Goal: Task Accomplishment & Management: Use online tool/utility

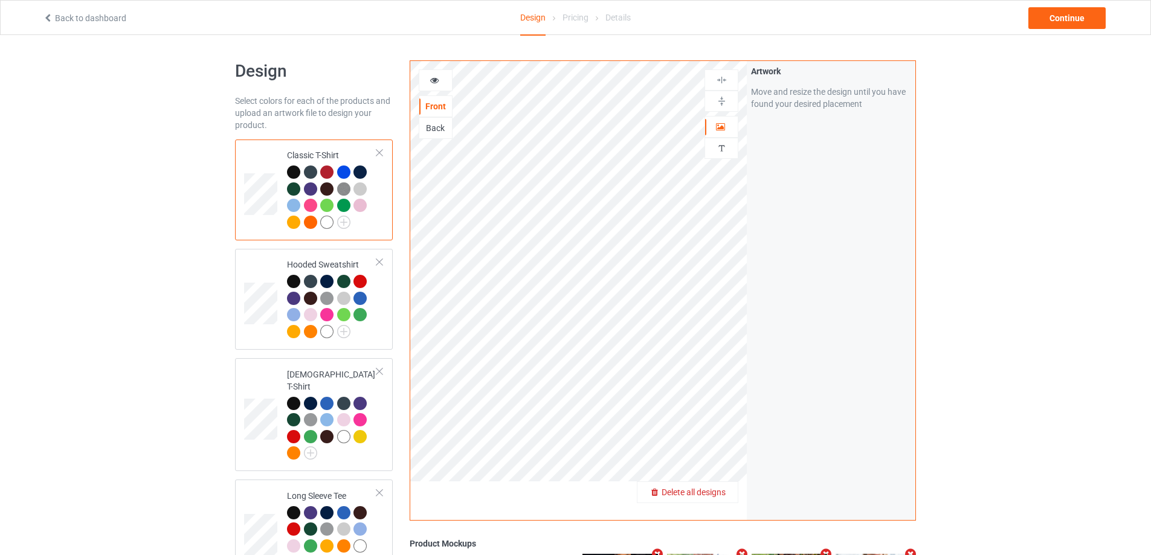
click at [720, 488] on span "Delete all designs" at bounding box center [694, 493] width 64 height 10
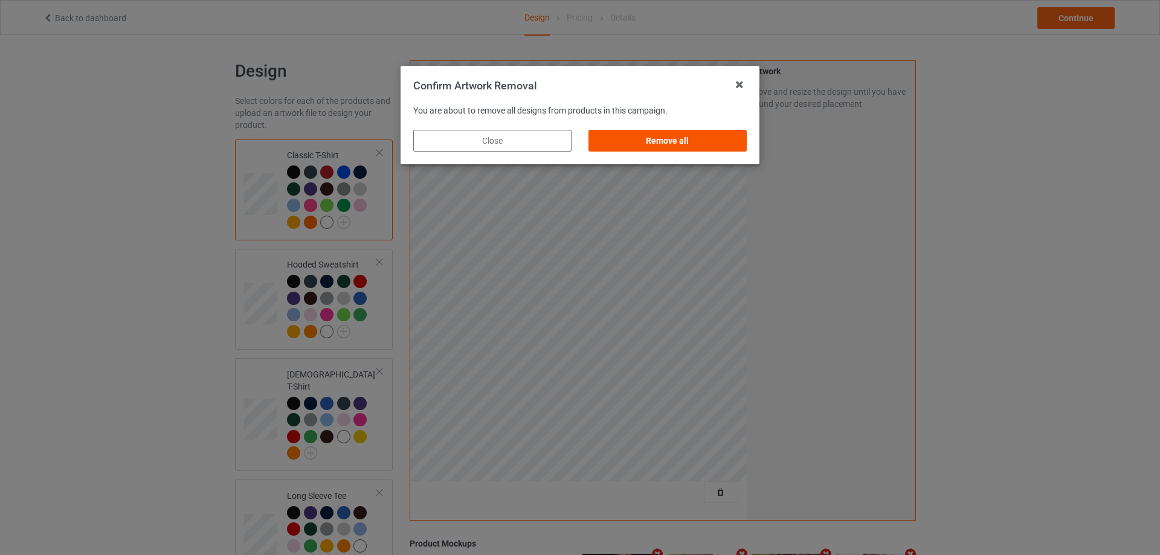
click at [676, 139] on div "Remove all" at bounding box center [668, 141] width 158 height 22
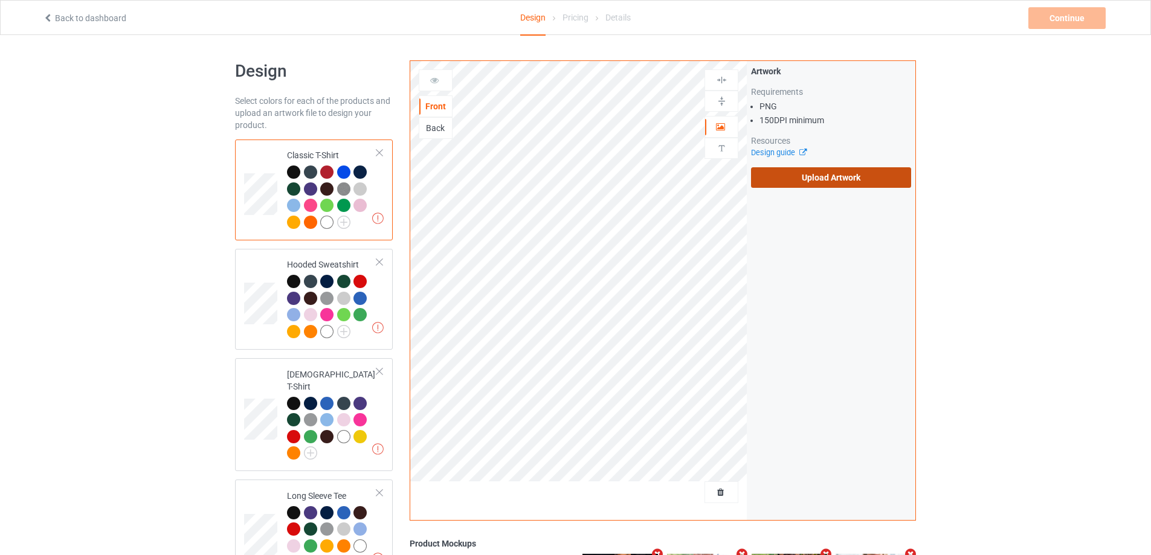
click at [827, 183] on label "Upload Artwork" at bounding box center [831, 177] width 160 height 21
click at [0, 0] on input "Upload Artwork" at bounding box center [0, 0] width 0 height 0
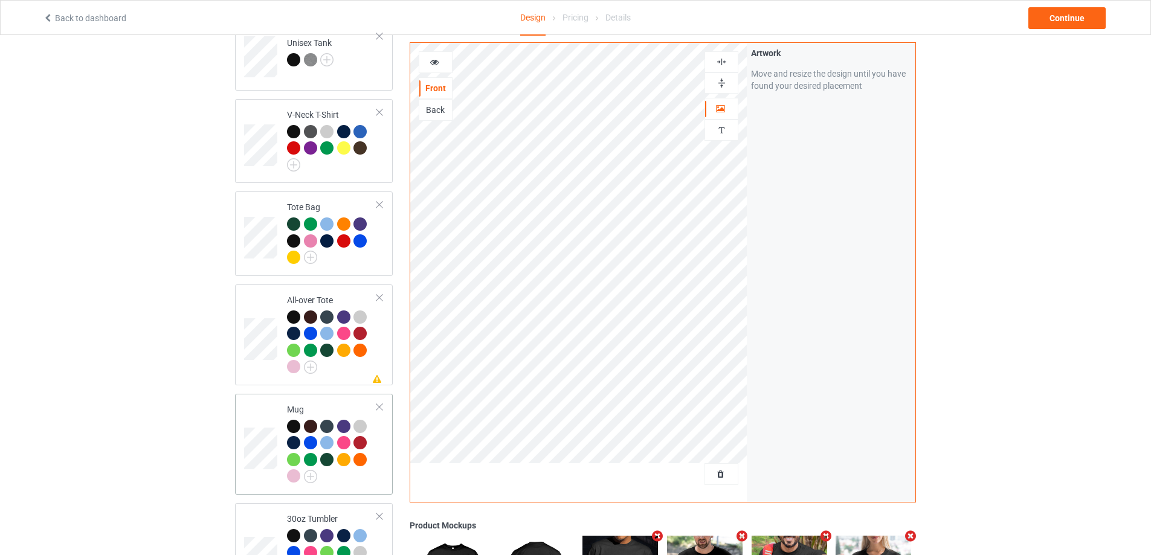
scroll to position [846, 0]
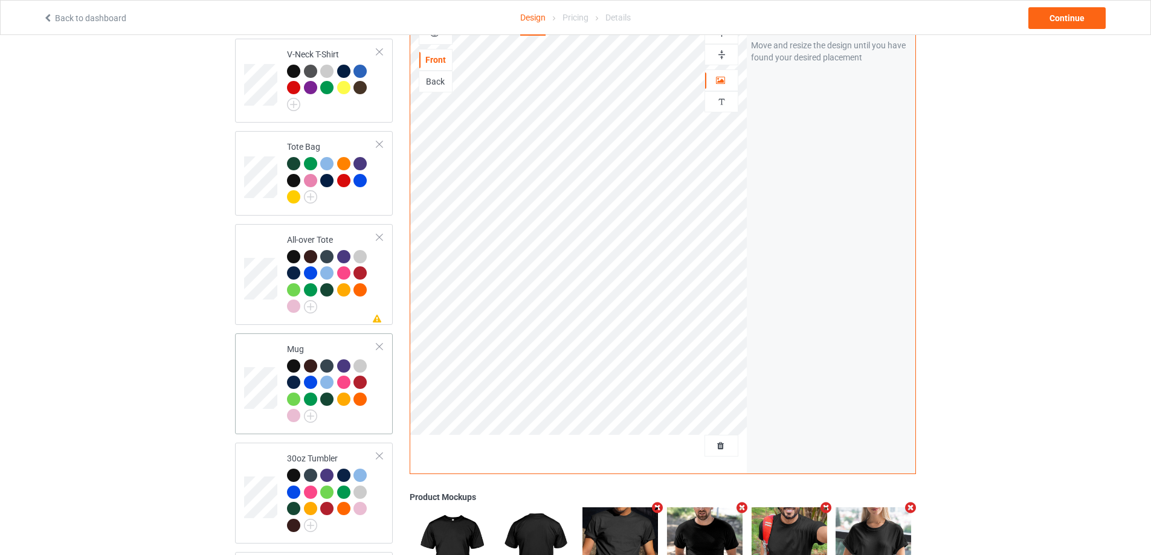
click at [365, 424] on div "Mug" at bounding box center [314, 384] width 158 height 101
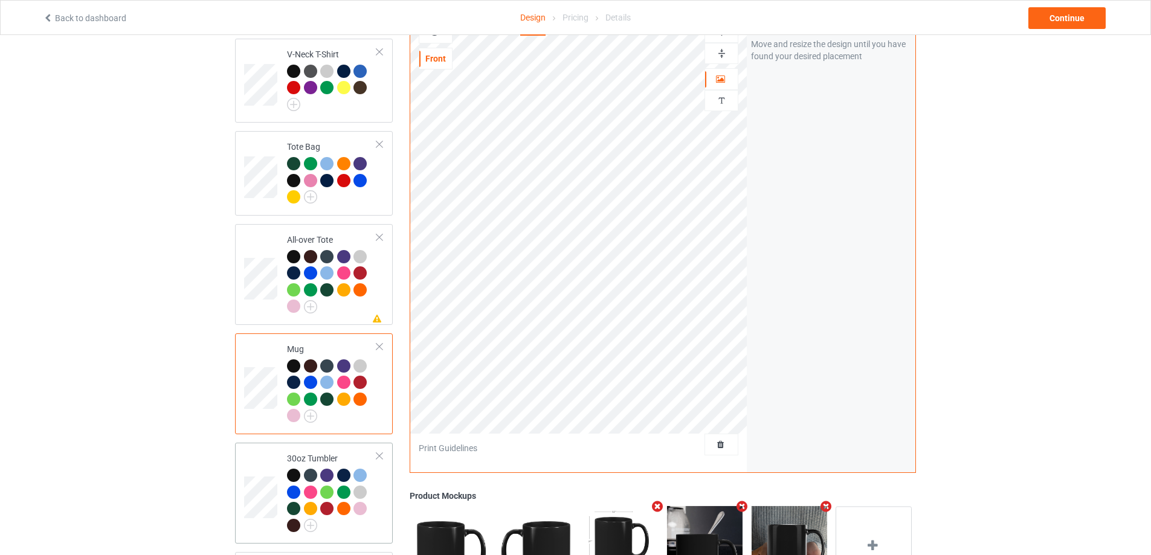
click at [383, 504] on td "30oz Tumbler" at bounding box center [331, 493] width 103 height 91
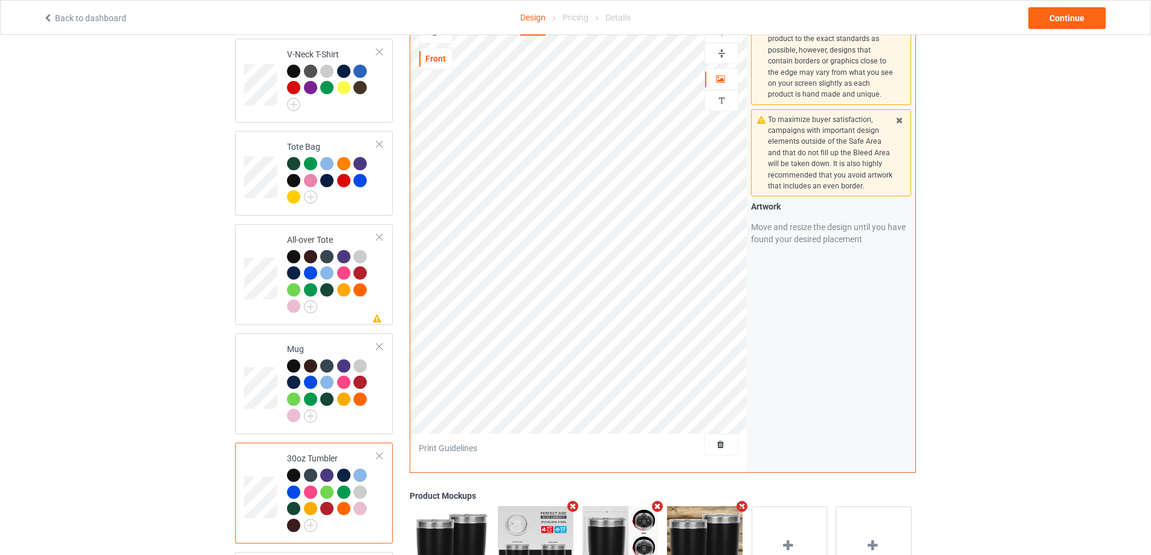
scroll to position [1021, 0]
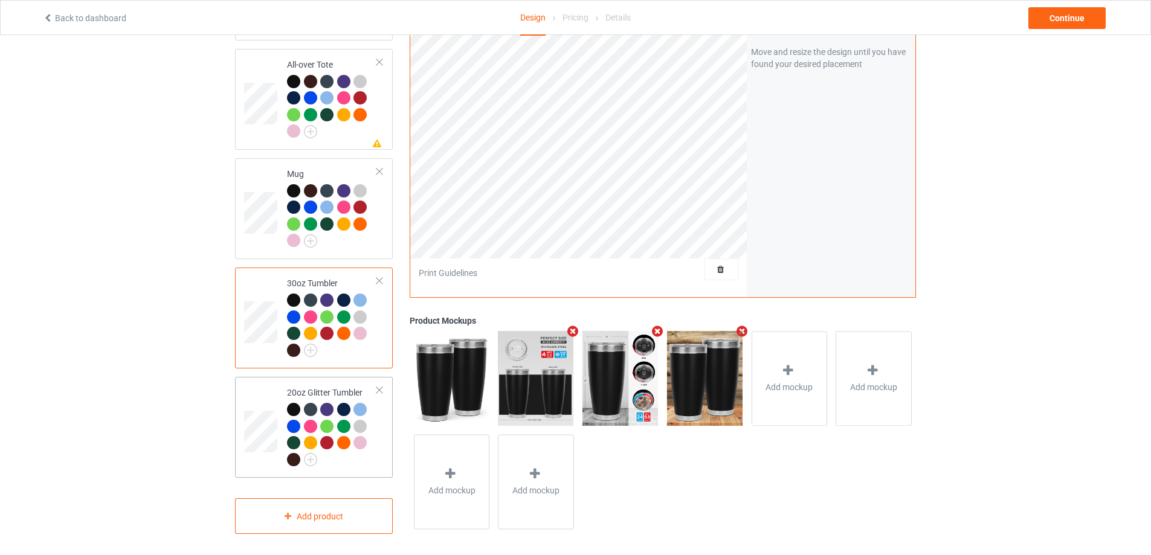
click at [378, 448] on td "20oz Glitter Tumbler" at bounding box center [331, 427] width 103 height 91
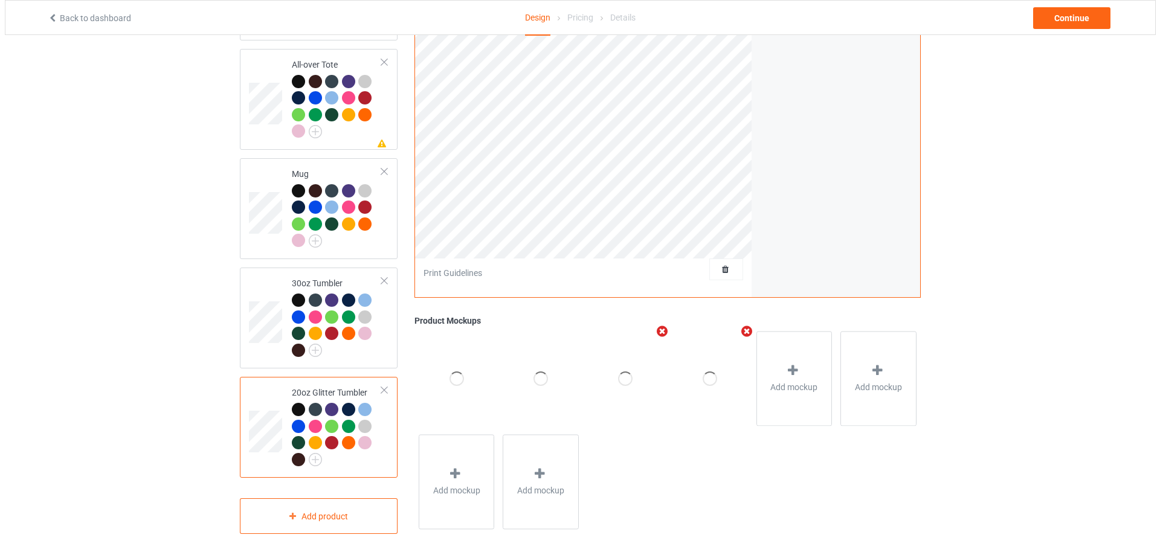
scroll to position [840, 0]
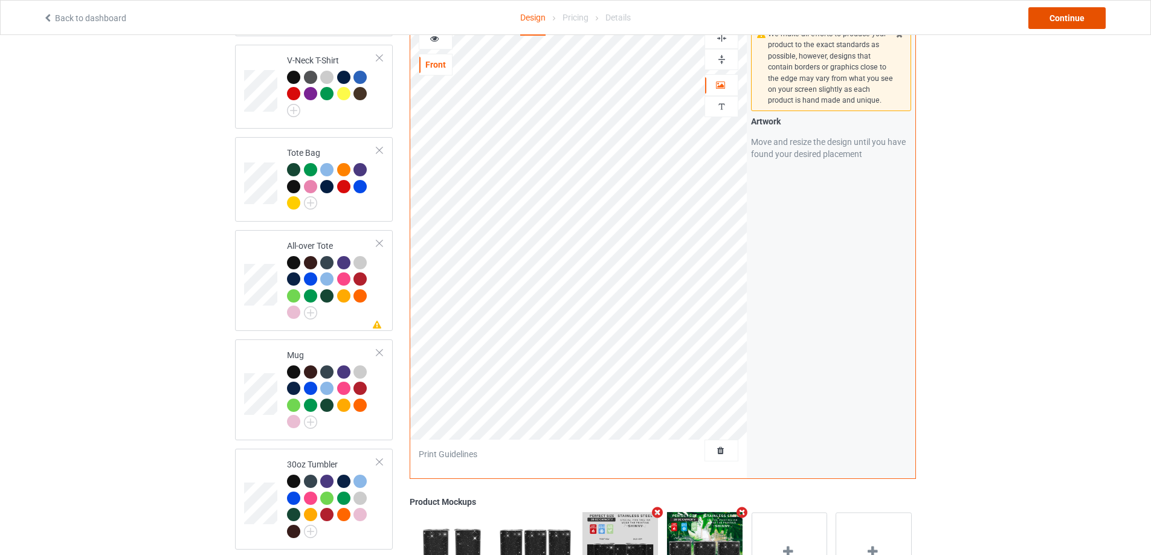
click at [1092, 18] on div "Continue" at bounding box center [1067, 18] width 77 height 22
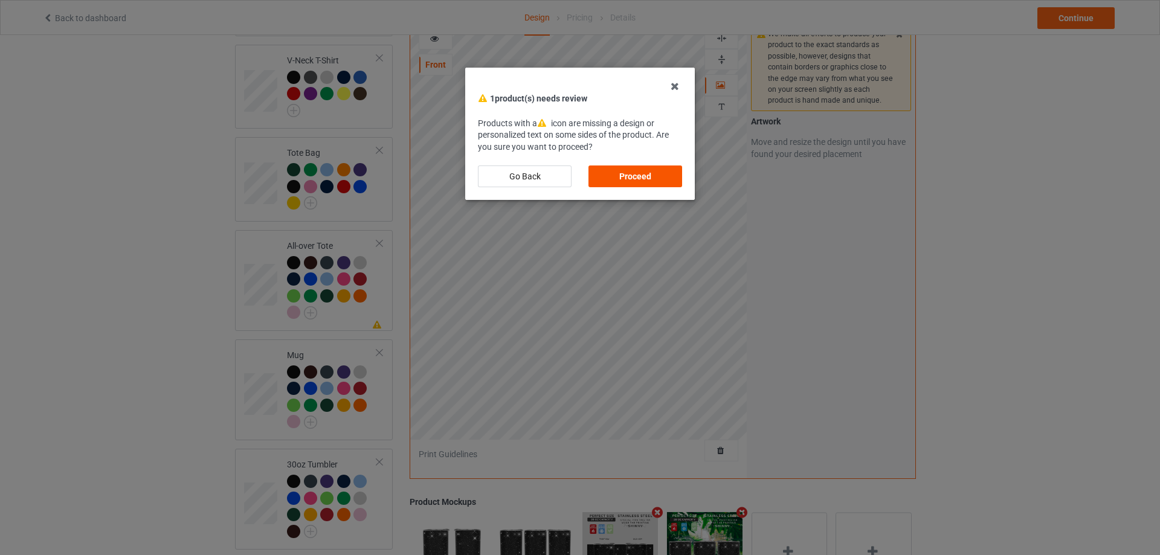
click at [630, 172] on div "Proceed" at bounding box center [636, 177] width 94 height 22
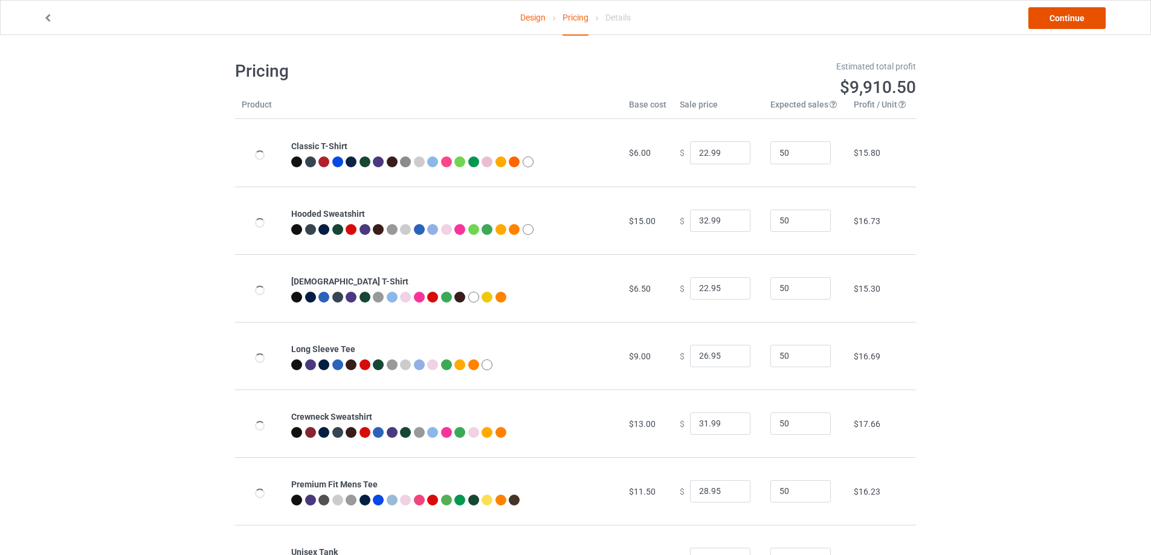
click at [1053, 18] on link "Continue" at bounding box center [1067, 18] width 77 height 22
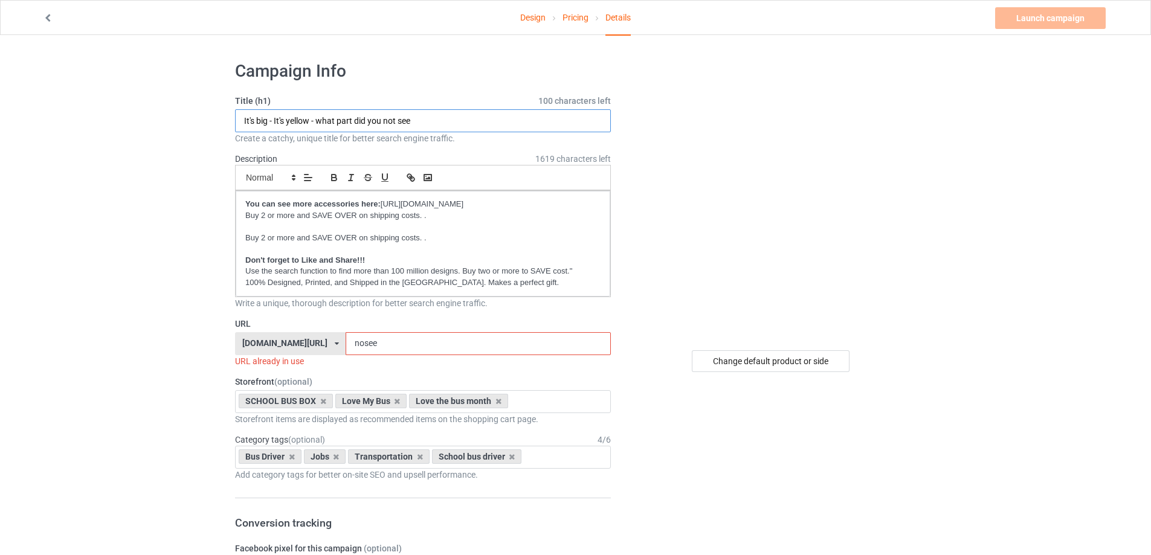
click at [401, 121] on input "It's big - It's yellow - what part did you not see" at bounding box center [423, 120] width 376 height 23
click at [402, 120] on input "School bus driver - I'm like a truck driver ..." at bounding box center [423, 120] width 376 height 23
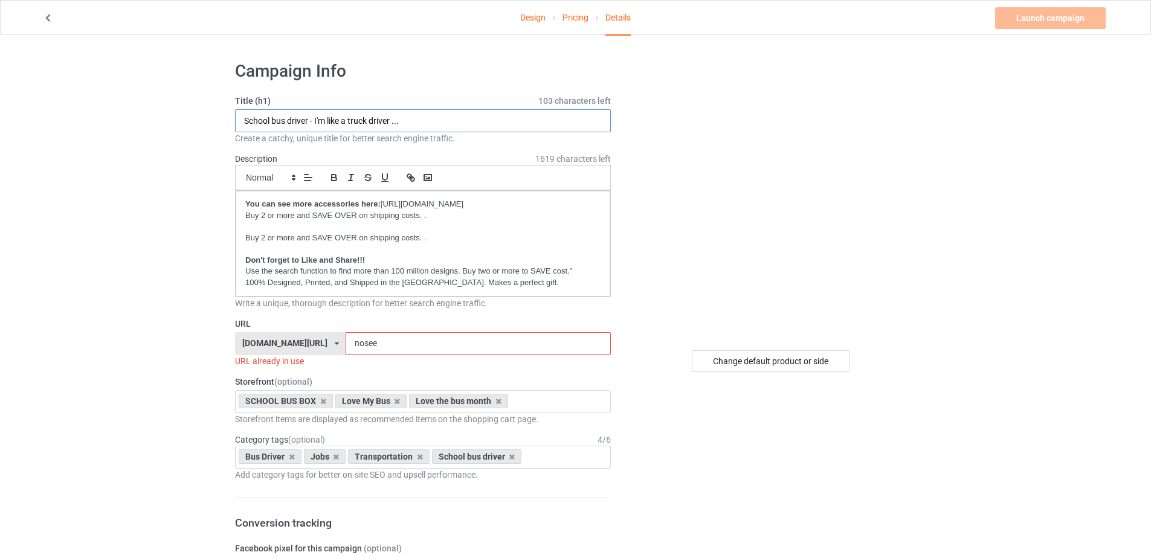
type input "School bus driver - I'm like a truck driver ..."
click at [421, 345] on input "nosee" at bounding box center [478, 343] width 265 height 23
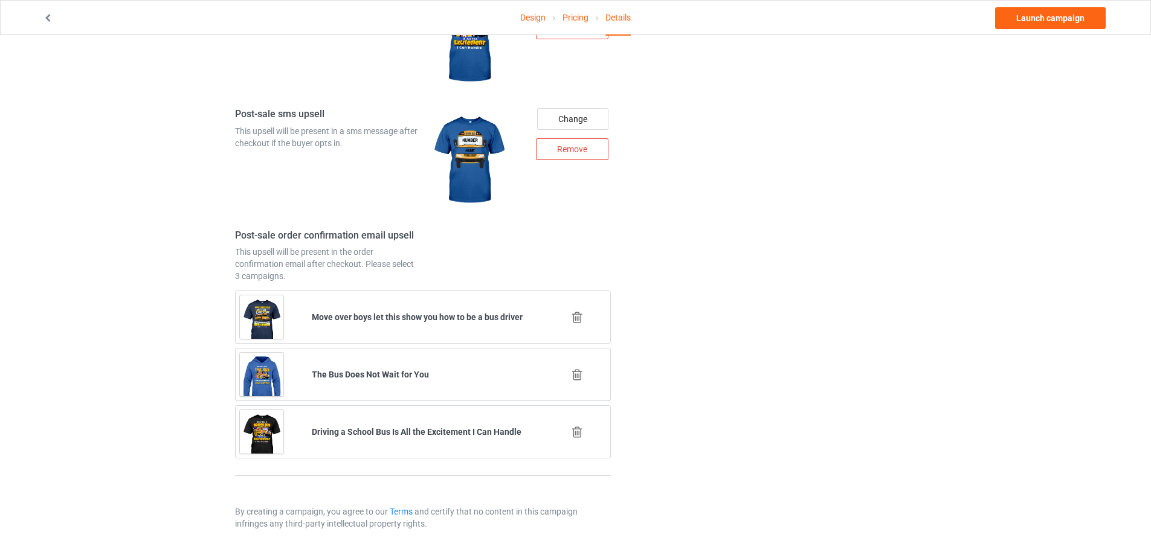
scroll to position [1440, 0]
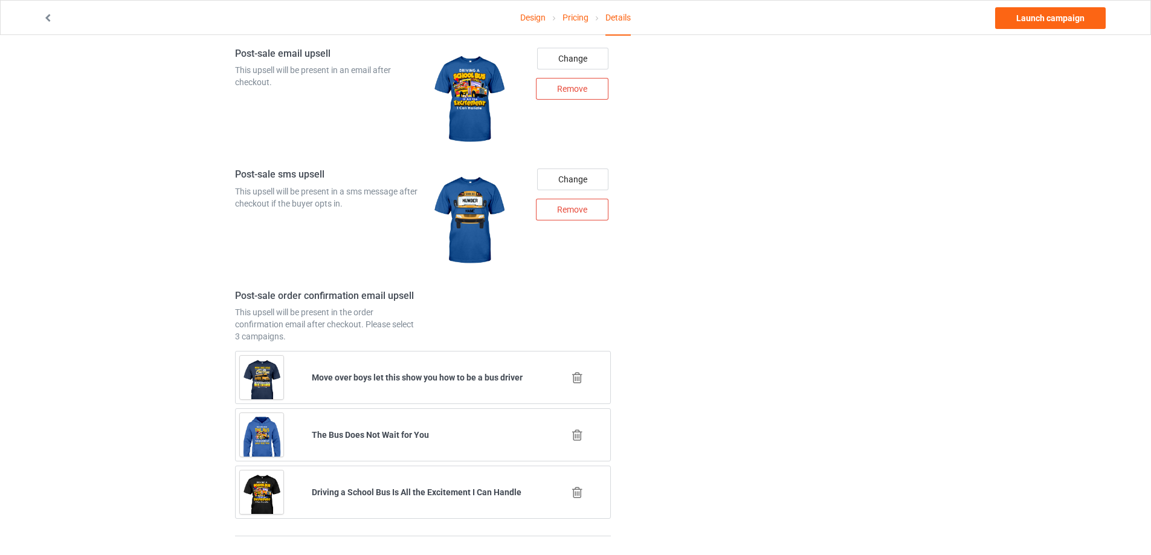
type input "litr"
click at [581, 380] on icon at bounding box center [577, 378] width 15 height 13
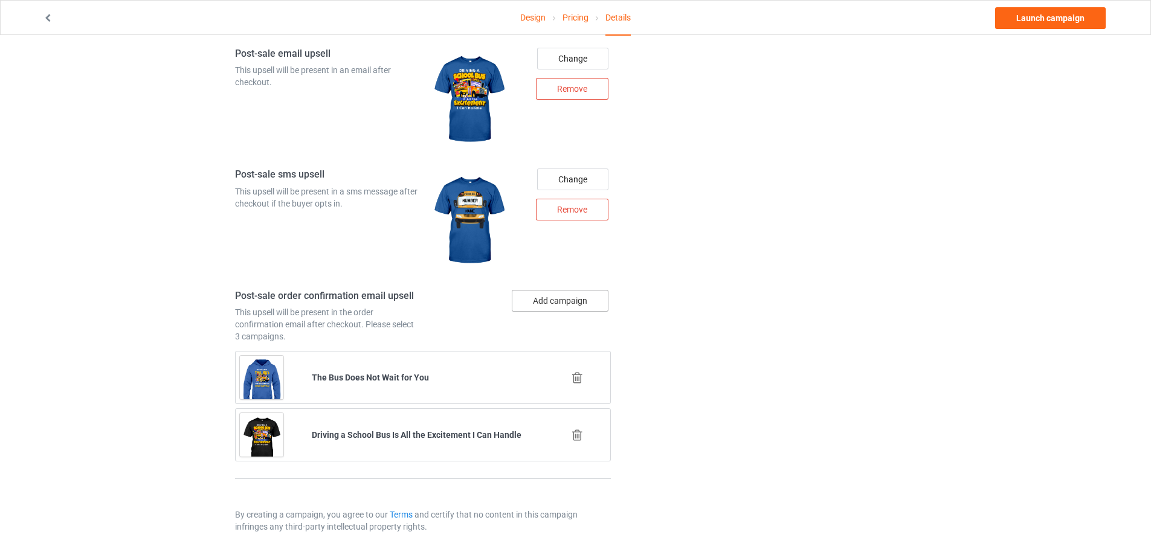
click at [562, 303] on button "Add campaign" at bounding box center [560, 301] width 97 height 22
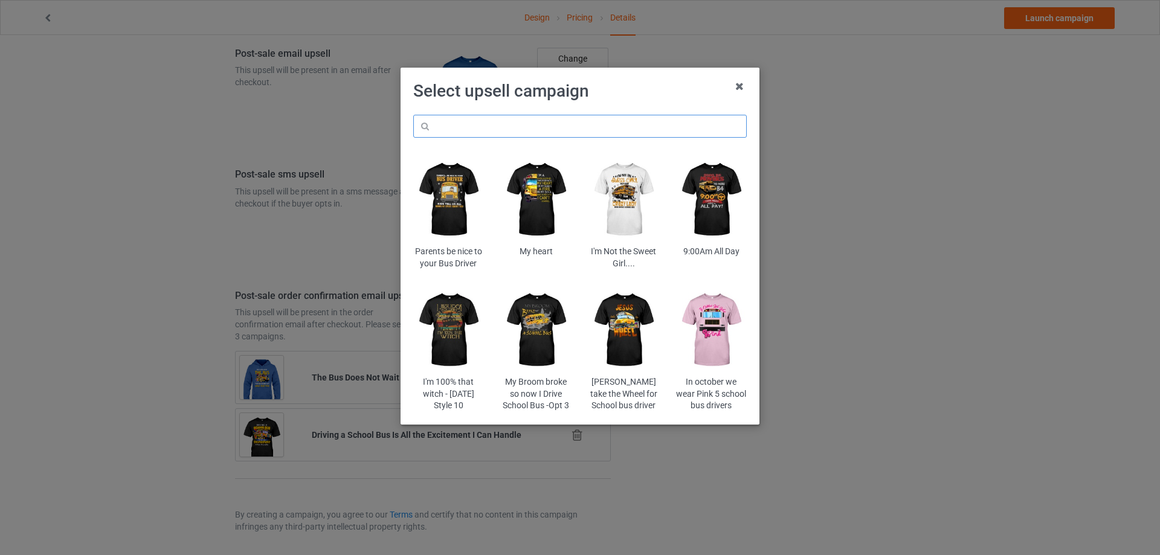
click at [565, 132] on input "text" at bounding box center [580, 126] width 334 height 23
type input "roll"
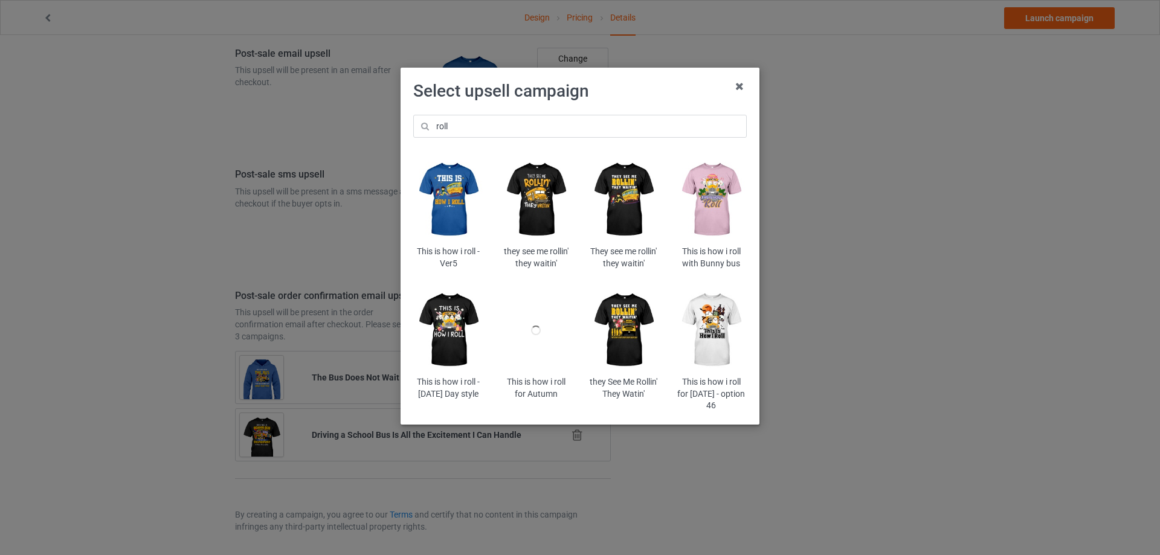
click at [708, 322] on img at bounding box center [711, 330] width 71 height 88
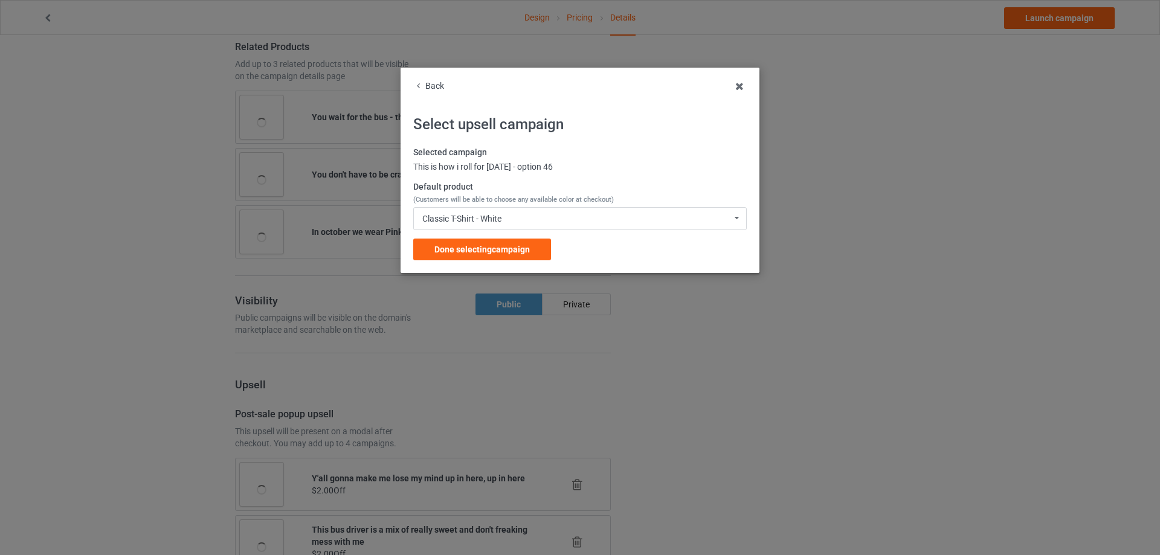
scroll to position [1440, 0]
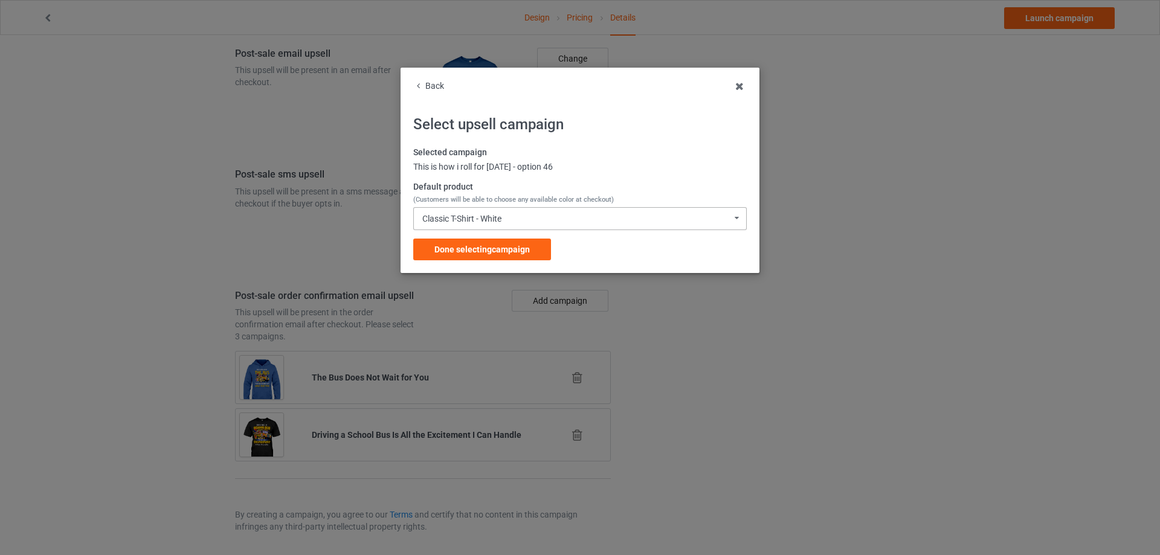
click at [500, 215] on div "Classic T-Shirt - White" at bounding box center [461, 219] width 79 height 8
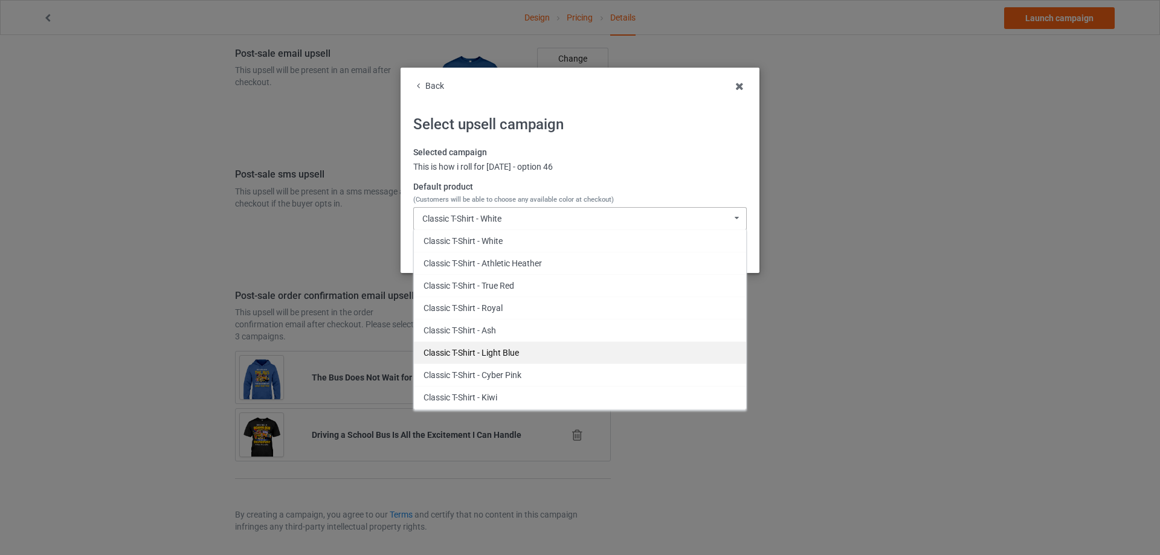
scroll to position [60, 0]
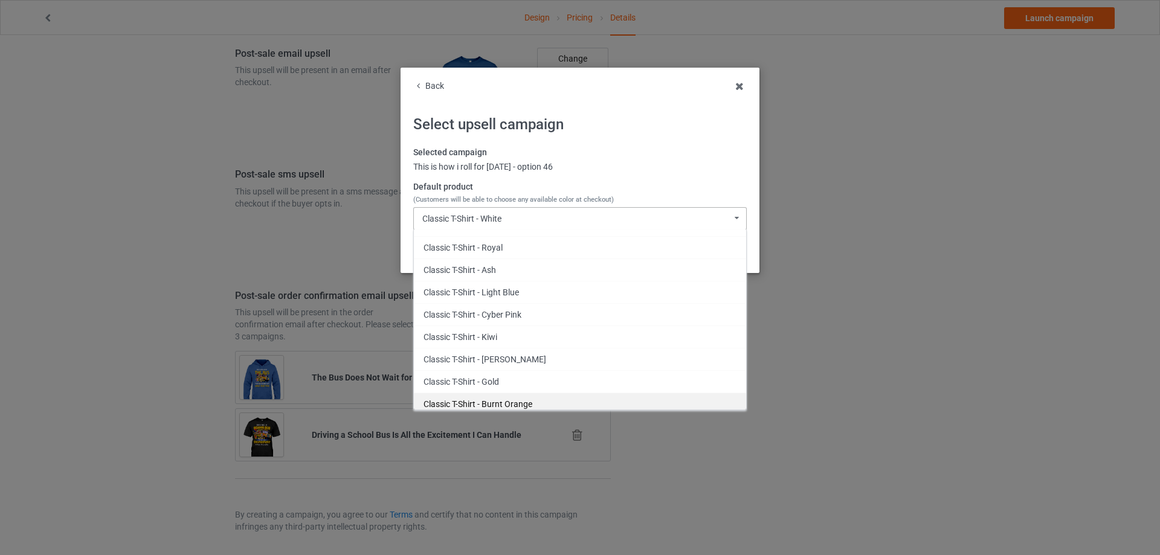
click at [514, 406] on div "Classic T-Shirt - Burnt Orange" at bounding box center [580, 404] width 332 height 22
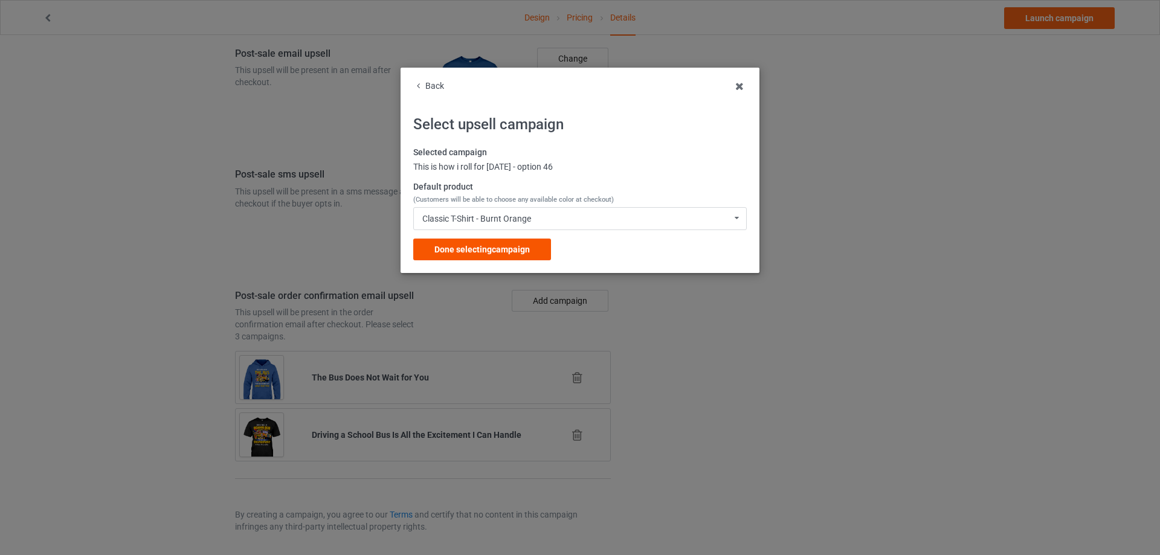
click at [515, 252] on span "Done selecting campaign" at bounding box center [482, 250] width 95 height 10
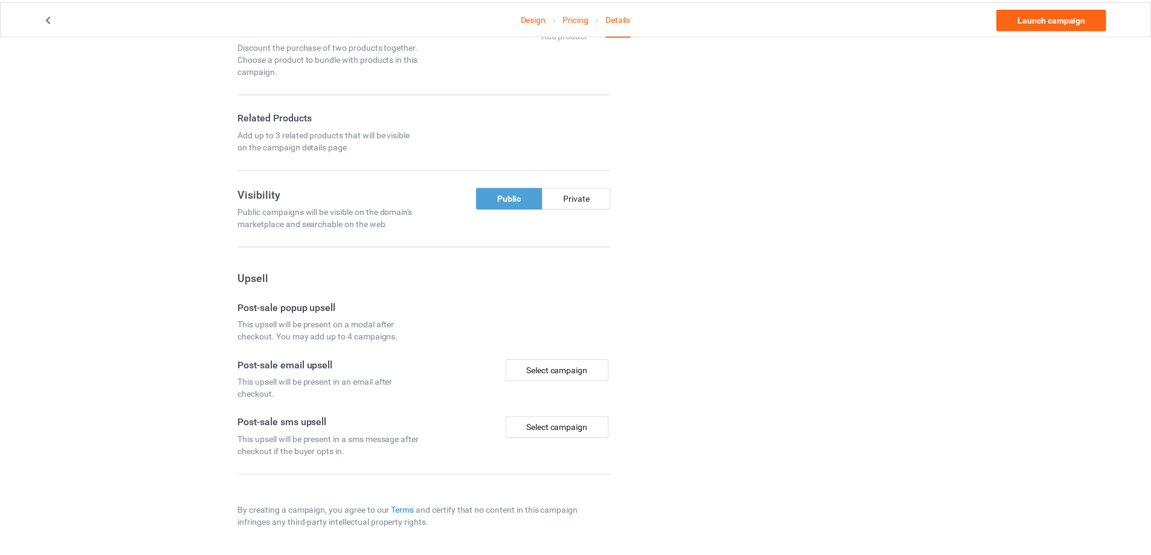
scroll to position [717, 0]
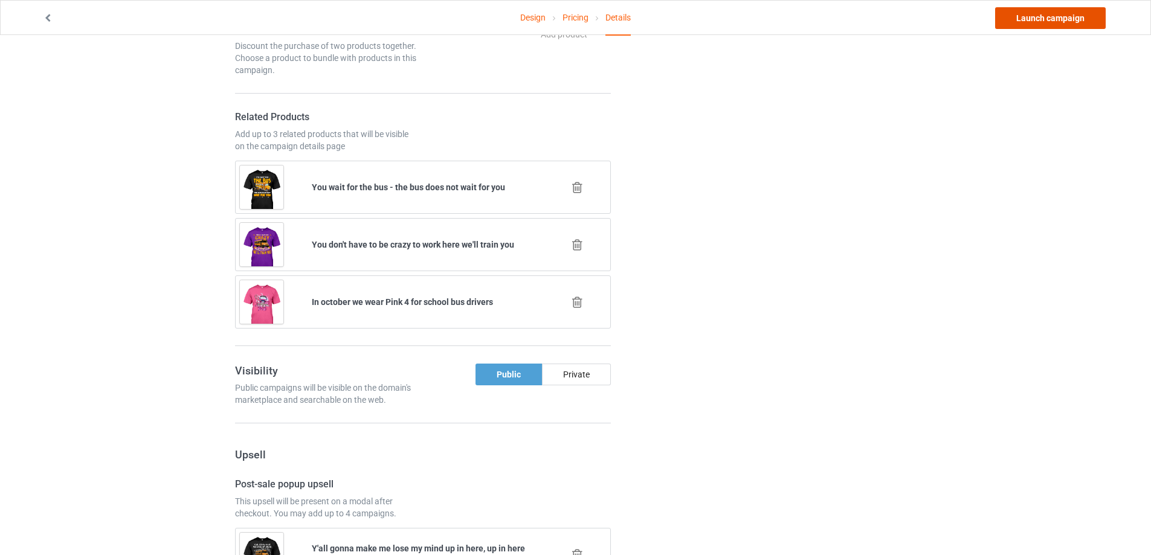
click at [1041, 20] on link "Launch campaign" at bounding box center [1050, 18] width 111 height 22
